Goal: Task Accomplishment & Management: Manage account settings

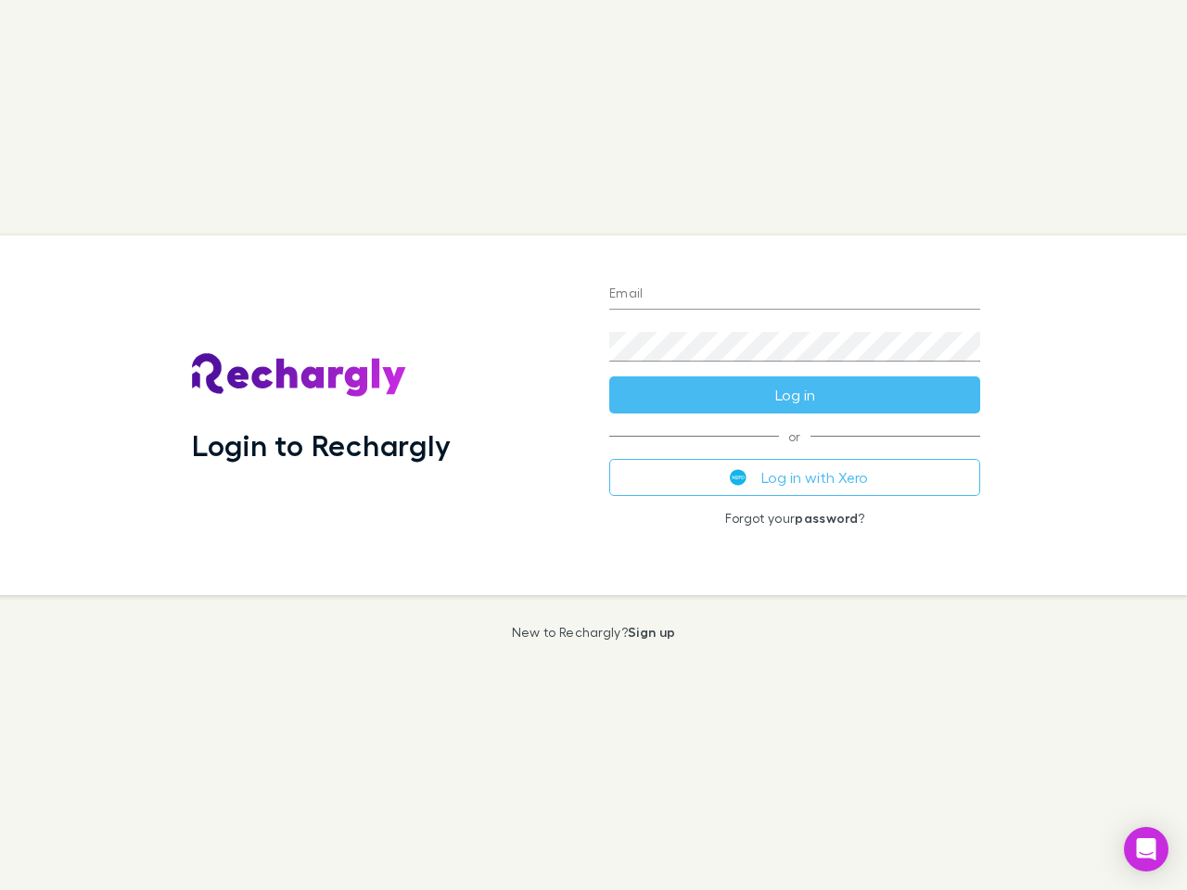
click at [593, 445] on div "Login to Rechargly" at bounding box center [385, 416] width 417 height 360
click at [795, 295] on input "Email" at bounding box center [794, 295] width 371 height 30
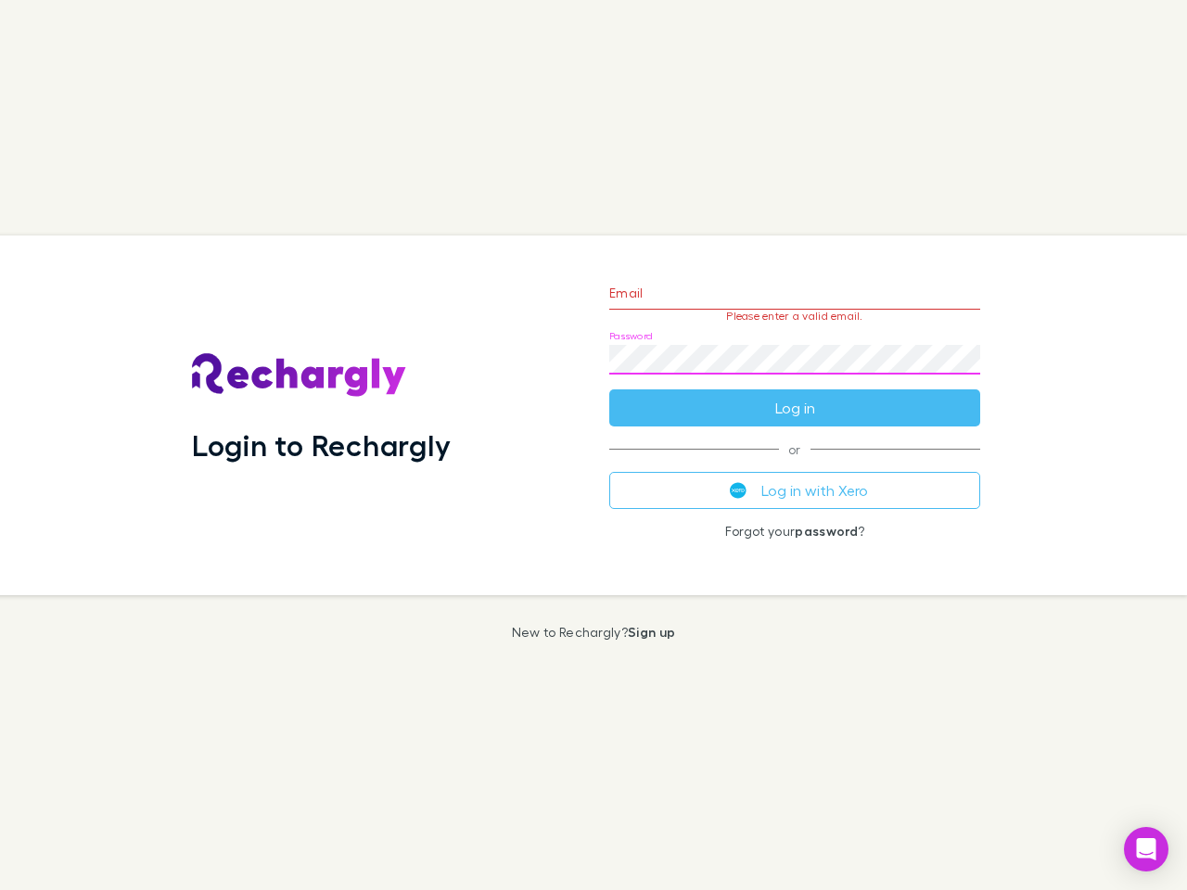
click at [795, 395] on form "Email Please enter a valid email. Password Log in" at bounding box center [794, 345] width 371 height 161
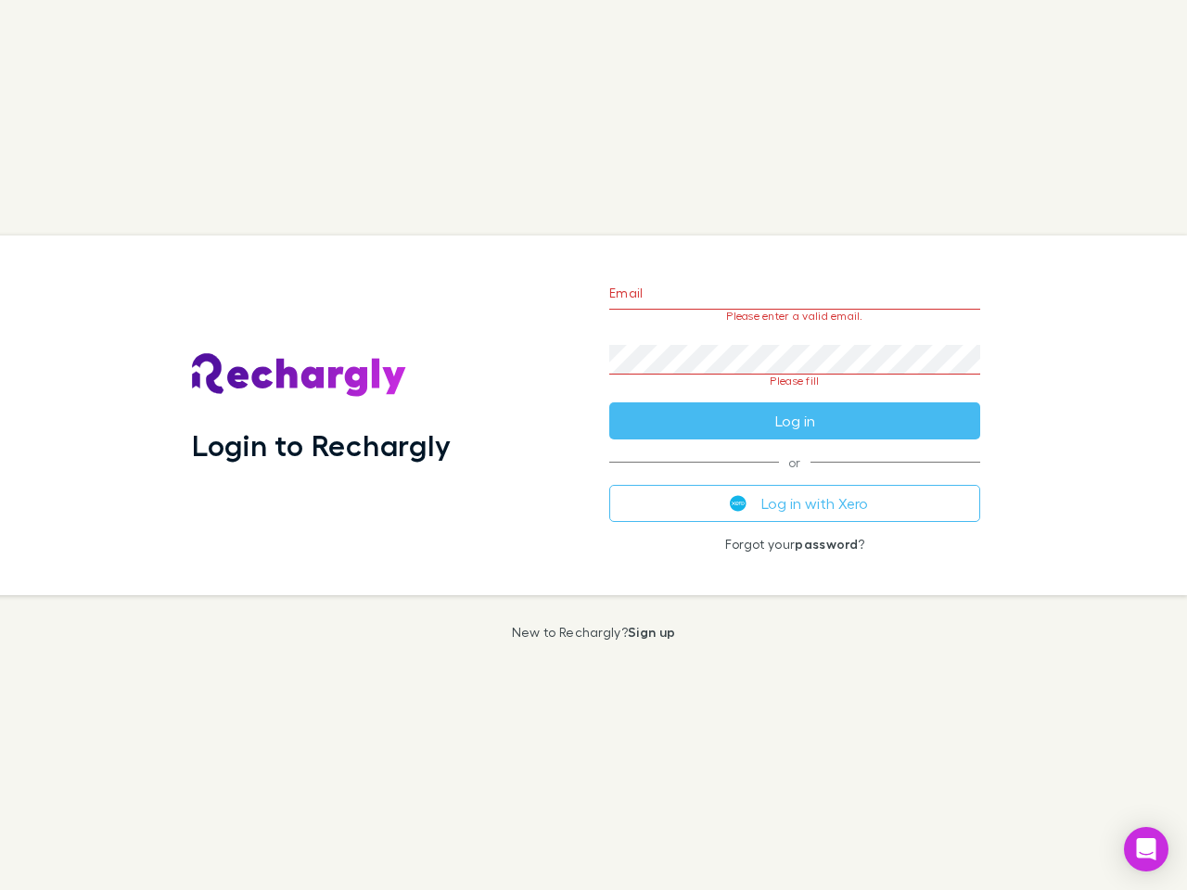
click at [795, 478] on div "Email Please enter a valid email. Password Please fill Log in or Log in with Xe…" at bounding box center [794, 416] width 401 height 360
click at [1146, 849] on icon "Open Intercom Messenger" at bounding box center [1146, 849] width 19 height 22
